Goal: Task Accomplishment & Management: Use online tool/utility

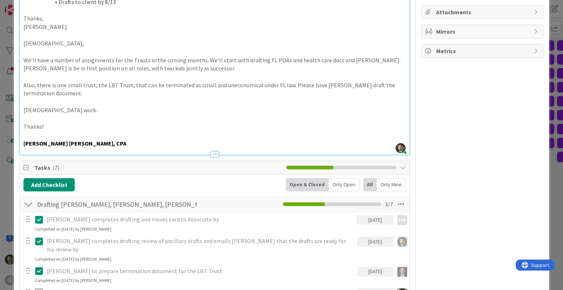
scroll to position [330, 0]
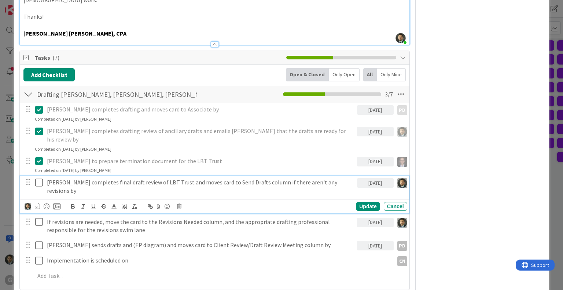
click at [39, 178] on icon at bounding box center [40, 182] width 11 height 9
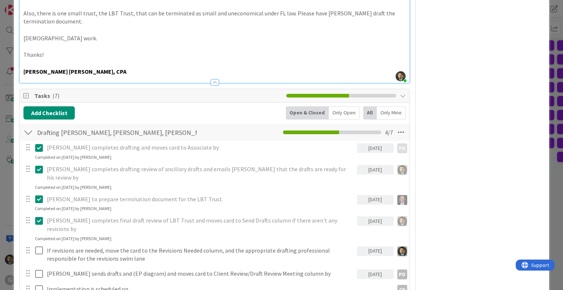
scroll to position [293, 0]
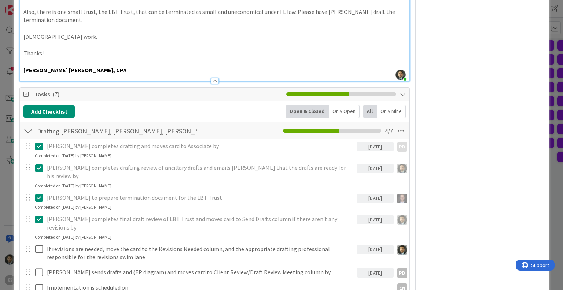
click at [40, 215] on icon at bounding box center [40, 219] width 11 height 9
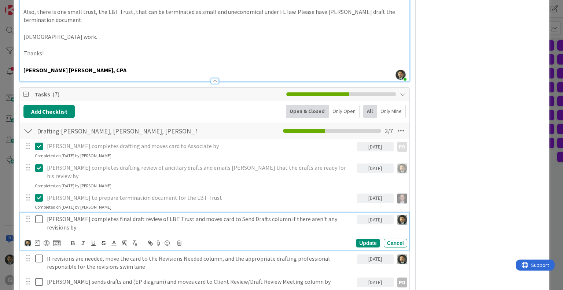
type textarea "x"
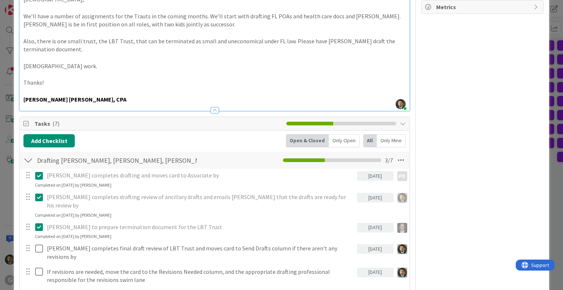
scroll to position [367, 0]
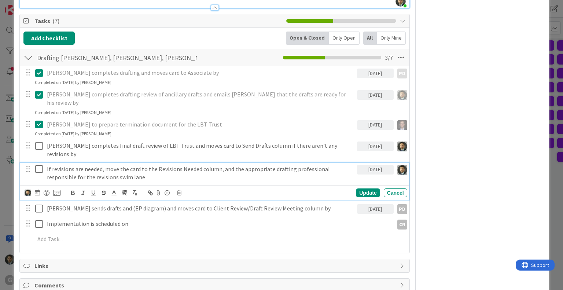
click at [136, 143] on div "[PERSON_NAME] completes drafting and moves card to Associate by [DATE] PD PD Up…" at bounding box center [214, 157] width 382 height 183
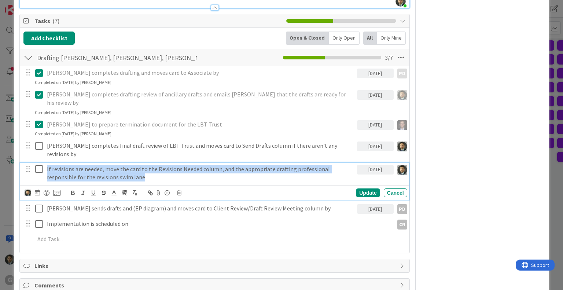
drag, startPoint x: 134, startPoint y: 144, endPoint x: 19, endPoint y: 131, distance: 114.8
click at [20, 131] on div "Drafting [PERSON_NAME] Checklist Name 26 / 64 Drafting [PERSON_NAME] 3 / 7 [PER…" at bounding box center [215, 148] width 390 height 201
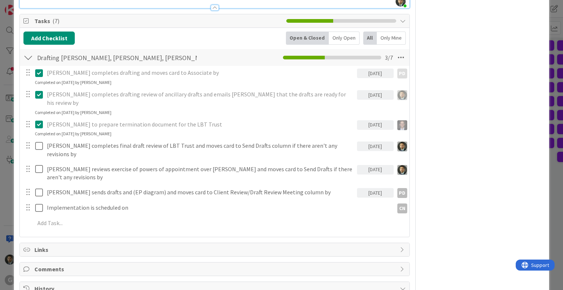
click at [374, 165] on div "[DATE]" at bounding box center [375, 170] width 37 height 10
click at [408, 253] on td "20" at bounding box center [415, 260] width 14 height 14
type input "[DATE]"
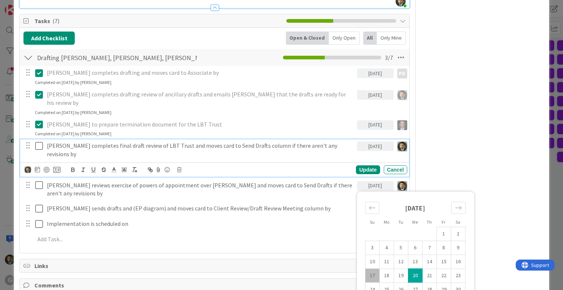
click at [37, 142] on icon at bounding box center [40, 146] width 11 height 9
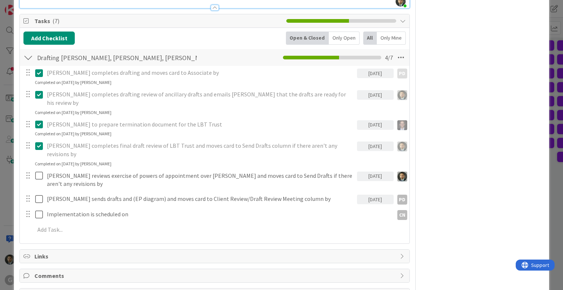
click at [40, 142] on icon at bounding box center [40, 146] width 11 height 9
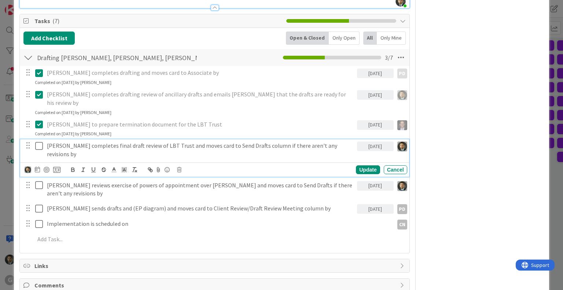
type textarea "x"
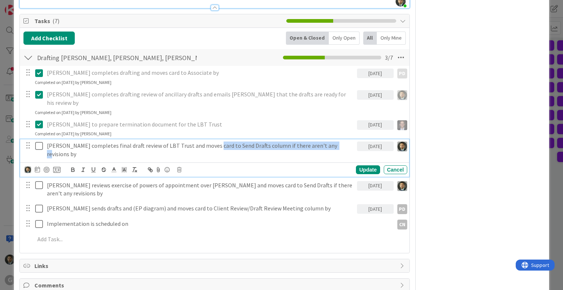
drag, startPoint x: 321, startPoint y: 123, endPoint x: 206, endPoint y: 116, distance: 115.4
click at [206, 139] on div "[PERSON_NAME] completes final draft review of LBT Trust and moves card to Send …" at bounding box center [200, 149] width 313 height 21
click at [40, 142] on icon at bounding box center [40, 146] width 11 height 9
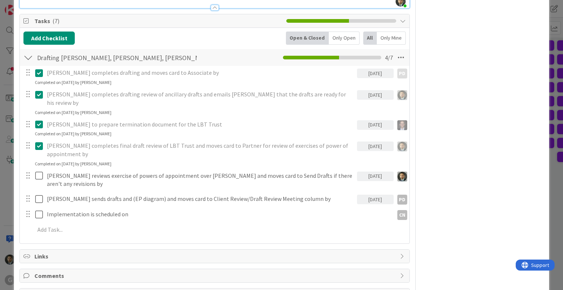
click at [357, 172] on div "[DATE]" at bounding box center [375, 177] width 37 height 10
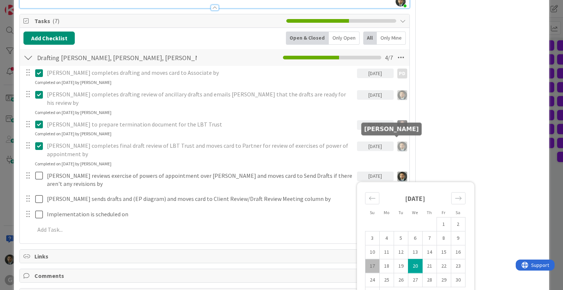
click at [399, 172] on img at bounding box center [403, 177] width 10 height 10
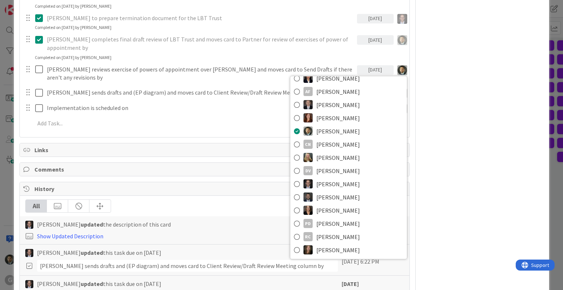
scroll to position [477, 0]
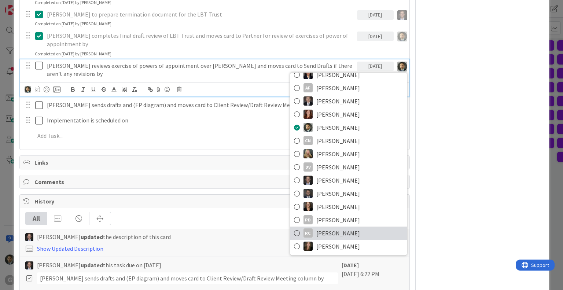
click at [328, 228] on span "[PERSON_NAME]" at bounding box center [339, 233] width 44 height 11
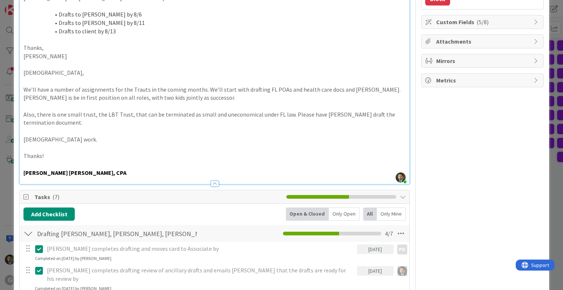
scroll to position [0, 0]
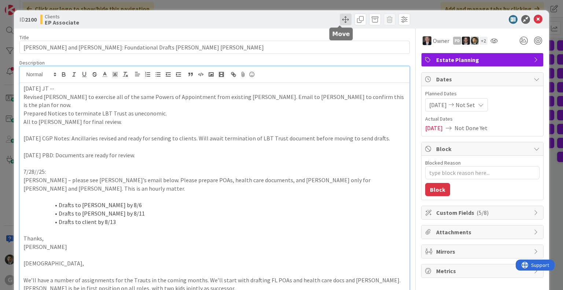
click at [340, 22] on span at bounding box center [346, 20] width 12 height 12
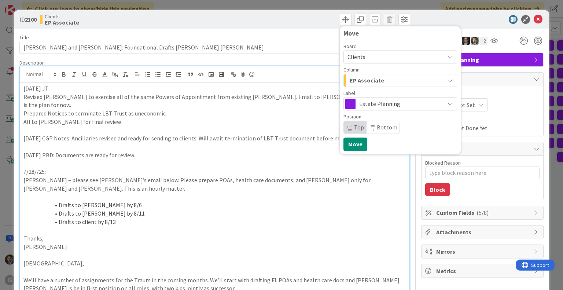
click at [376, 79] on span "EP Associate" at bounding box center [367, 81] width 34 height 10
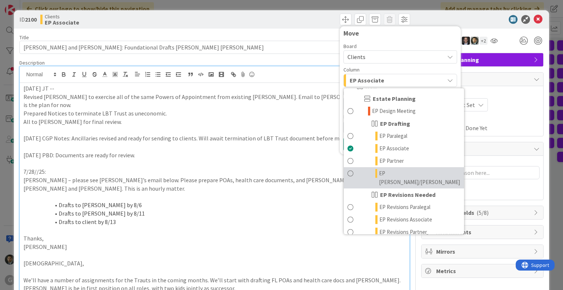
scroll to position [37, 0]
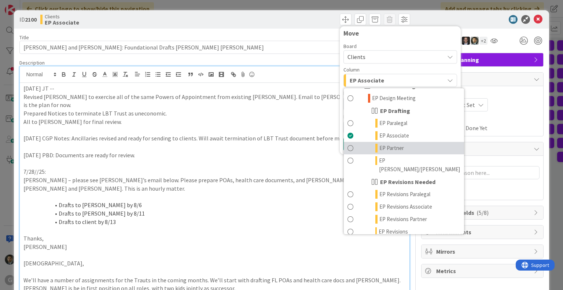
click at [382, 151] on span "EP Partner" at bounding box center [392, 148] width 25 height 9
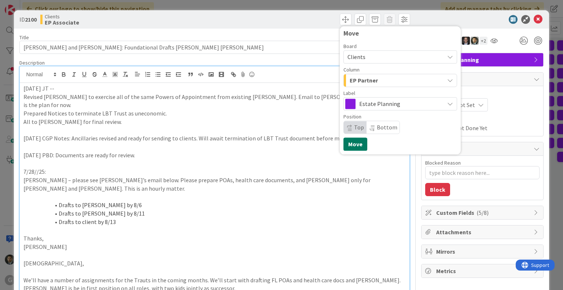
click at [354, 143] on button "Move" at bounding box center [356, 144] width 24 height 13
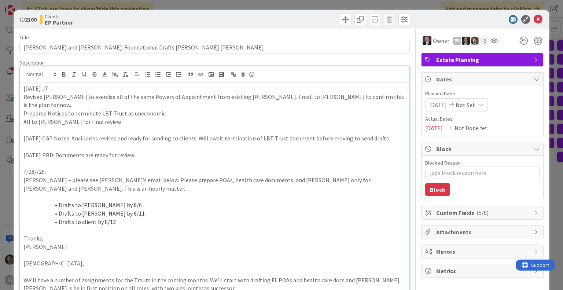
type textarea "x"
click at [332, 3] on div "ID 2100 Clients EP Partner Move Move Title 57 / 128 [PERSON_NAME] and [PERSON_N…" at bounding box center [281, 145] width 563 height 290
